Goal: Task Accomplishment & Management: Use online tool/utility

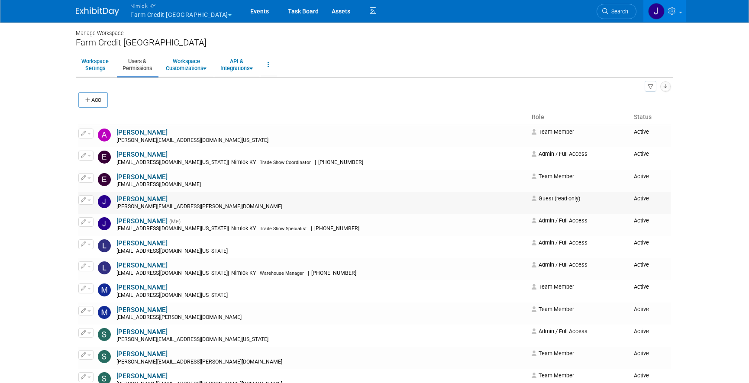
click at [90, 204] on button "button" at bounding box center [85, 200] width 15 height 10
click at [98, 211] on link "Edit" at bounding box center [113, 214] width 68 height 12
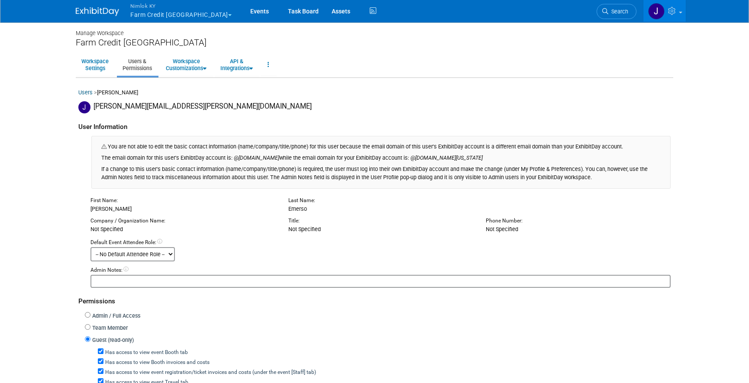
click at [244, 13] on link "Events" at bounding box center [260, 11] width 32 height 22
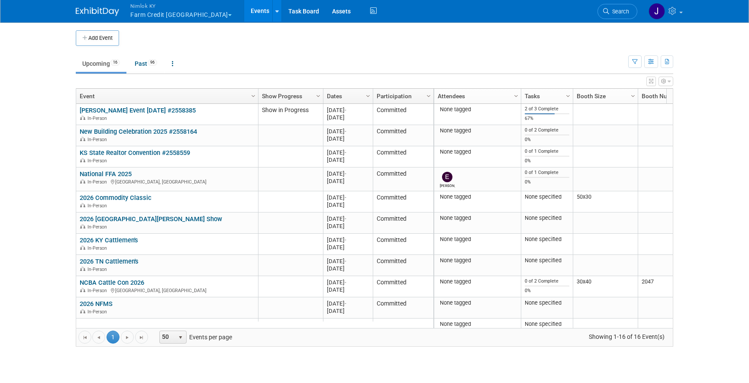
click at [170, 15] on button "Nimlok KY Farm Credit Mid America" at bounding box center [185, 11] width 113 height 23
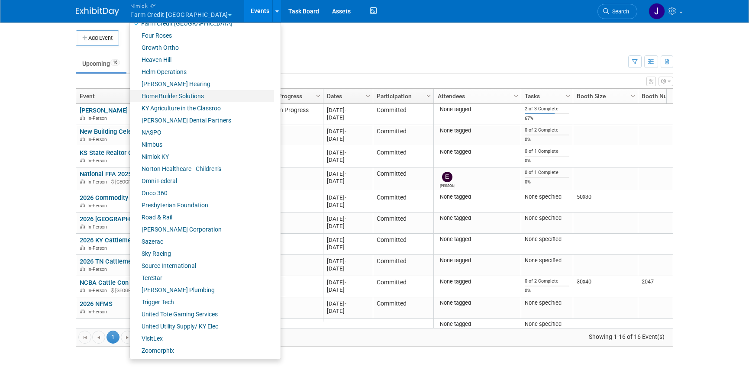
scroll to position [288, 0]
click at [181, 157] on link "Nimlok KY" at bounding box center [202, 156] width 144 height 12
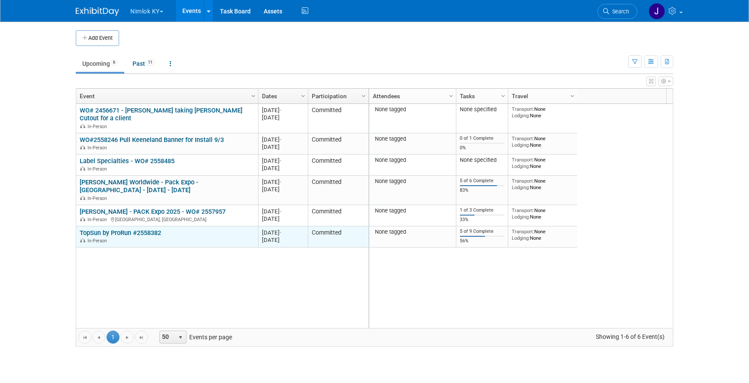
click at [123, 230] on link "TopSun by ProRun #2558382" at bounding box center [120, 233] width 81 height 8
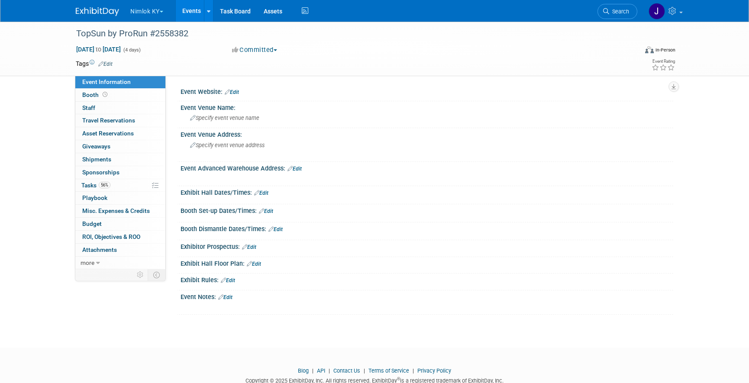
click at [112, 174] on span "Sponsorships 0" at bounding box center [100, 172] width 37 height 7
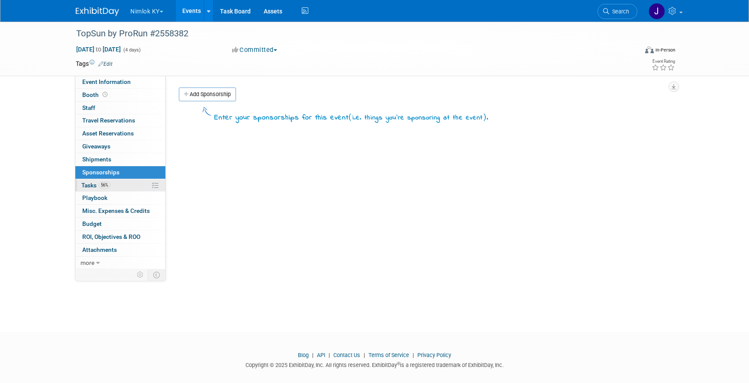
click at [115, 183] on link "56% Tasks 56%" at bounding box center [120, 185] width 90 height 13
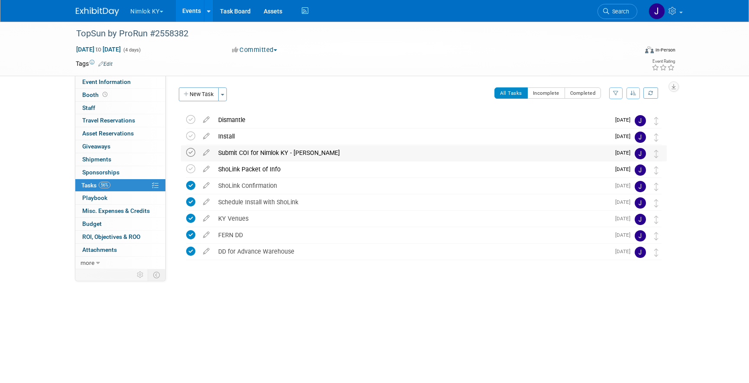
click at [190, 153] on icon at bounding box center [190, 152] width 9 height 9
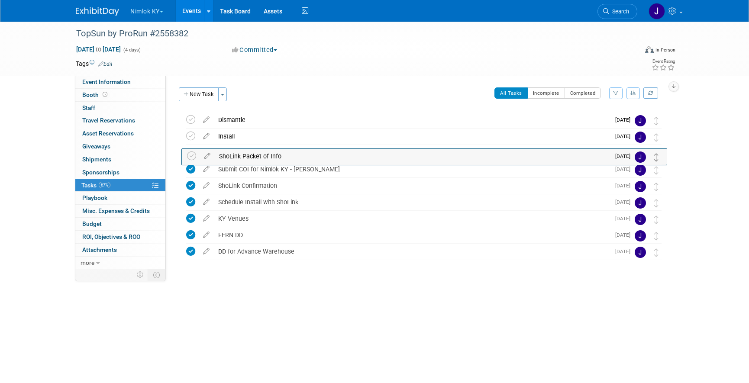
drag, startPoint x: 655, startPoint y: 172, endPoint x: 655, endPoint y: 159, distance: 13.0
